Goal: Information Seeking & Learning: Learn about a topic

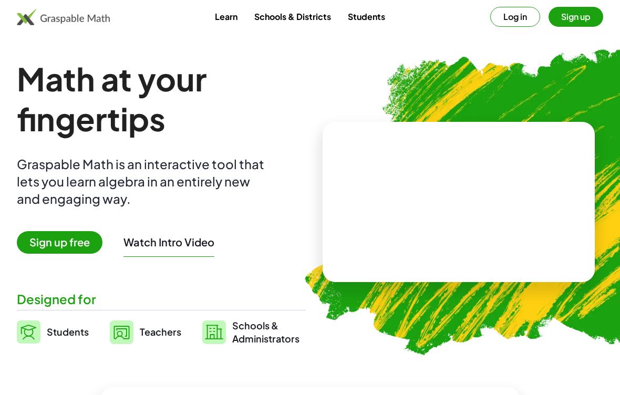
click at [438, 196] on video at bounding box center [459, 201] width 158 height 79
click at [466, 210] on div at bounding box center [461, 191] width 92 height 39
click at [484, 180] on div at bounding box center [460, 175] width 77 height 33
click at [486, 170] on div at bounding box center [460, 175] width 77 height 33
click at [506, 236] on button "Try Another" at bounding box center [485, 242] width 68 height 19
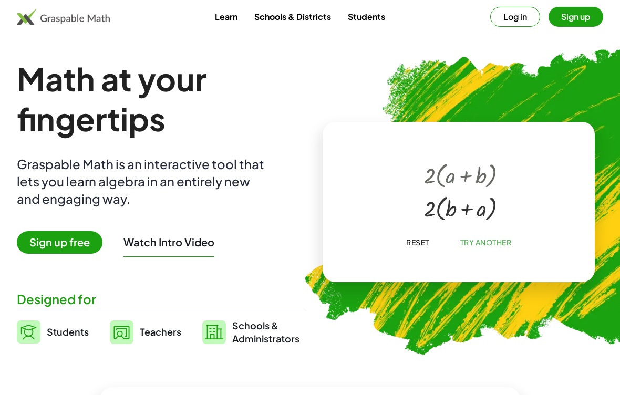
click at [493, 241] on span "Try Another" at bounding box center [486, 242] width 52 height 9
click at [44, 245] on span "Sign up free" at bounding box center [60, 242] width 86 height 23
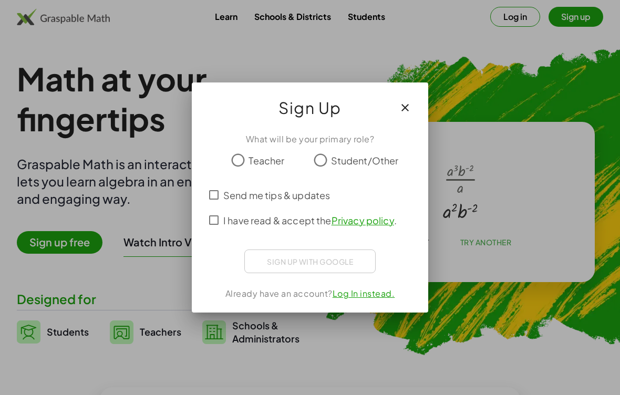
click at [426, 113] on div "Sign Up" at bounding box center [310, 104] width 236 height 42
click at [426, 112] on div "Sign Up" at bounding box center [310, 104] width 236 height 42
click at [420, 94] on div "Sign Up" at bounding box center [310, 104] width 236 height 42
click at [409, 105] on icon "button" at bounding box center [405, 107] width 13 height 13
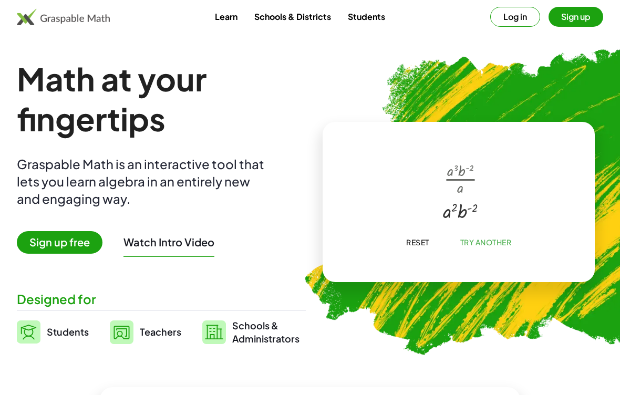
click at [508, 241] on span "Try Another" at bounding box center [486, 242] width 52 height 9
click at [502, 238] on span "Try Another" at bounding box center [486, 242] width 52 height 9
click at [495, 240] on span "Try Another" at bounding box center [486, 242] width 52 height 9
click at [500, 238] on span "Try Another" at bounding box center [486, 242] width 52 height 9
click at [434, 186] on div at bounding box center [460, 175] width 77 height 33
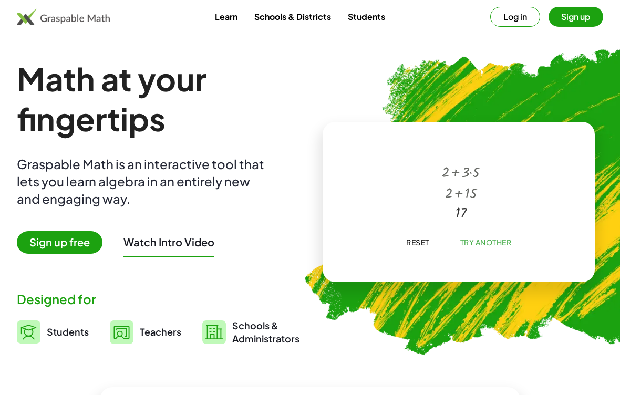
click at [505, 238] on span "Try Another" at bounding box center [486, 242] width 52 height 9
click at [501, 239] on span "Try Another" at bounding box center [486, 242] width 52 height 9
click at [591, 24] on button "Sign up" at bounding box center [576, 17] width 55 height 20
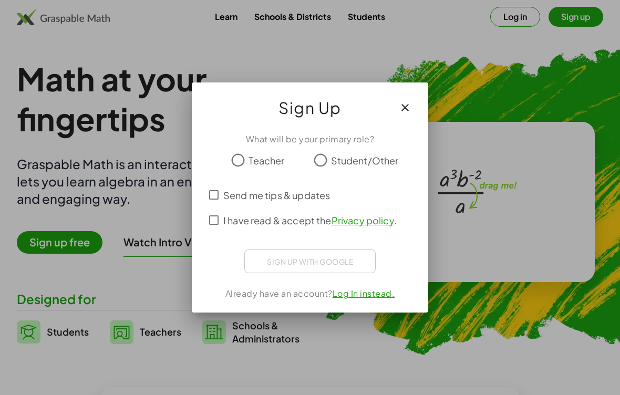
click at [442, 106] on div at bounding box center [310, 197] width 620 height 395
click at [427, 92] on div "Sign Up" at bounding box center [310, 104] width 236 height 42
